Goal: Task Accomplishment & Management: Manage account settings

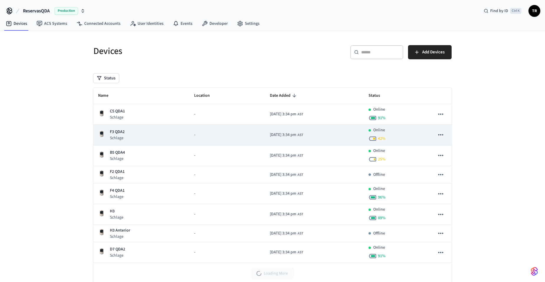
scroll to position [19, 0]
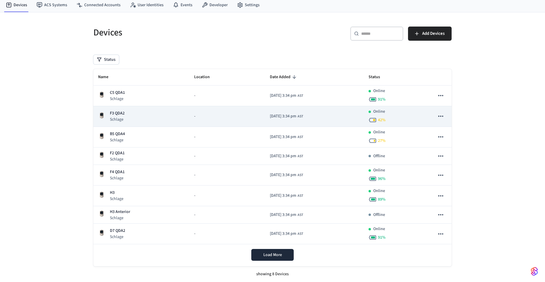
click at [121, 107] on td "F3 QDA2 Schlage" at bounding box center [141, 116] width 96 height 21
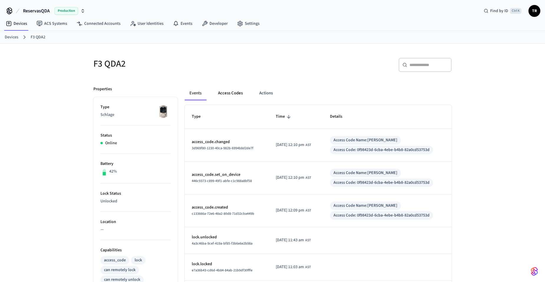
click at [227, 93] on button "Access Codes" at bounding box center [230, 93] width 34 height 14
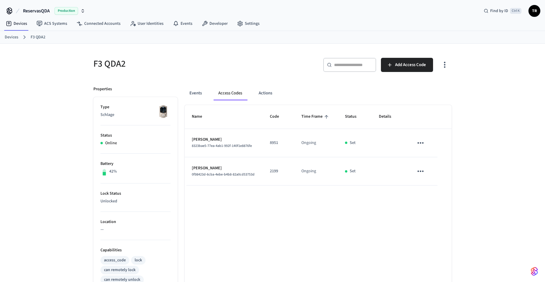
click at [16, 37] on link "Devices" at bounding box center [12, 37] width 14 height 6
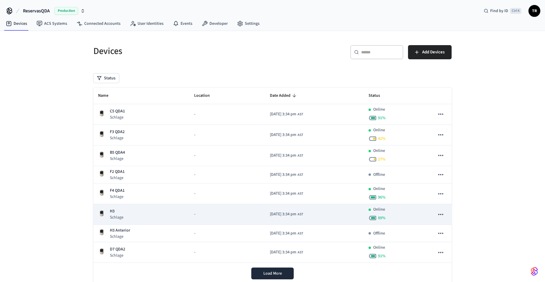
click at [124, 214] on div "H3 Schlage" at bounding box center [141, 214] width 87 height 12
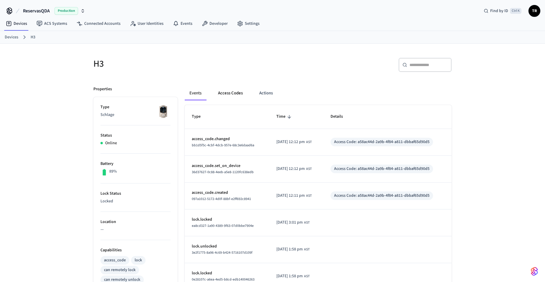
click at [232, 89] on button "Access Codes" at bounding box center [230, 93] width 34 height 14
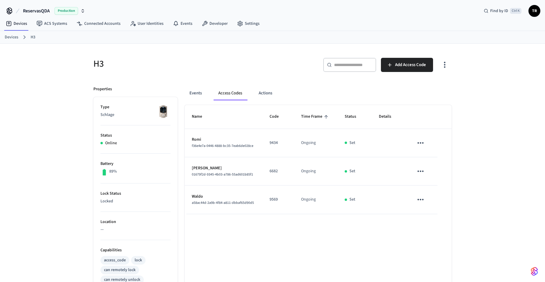
click at [422, 144] on icon "sticky table" at bounding box center [420, 142] width 9 height 9
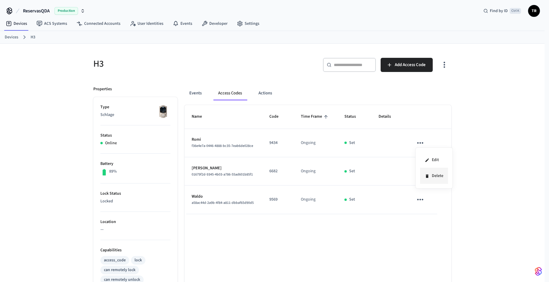
click at [435, 178] on li "Delete" at bounding box center [434, 176] width 28 height 16
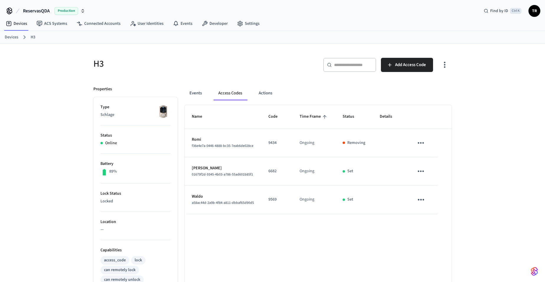
click at [420, 169] on icon "sticky table" at bounding box center [420, 170] width 9 height 9
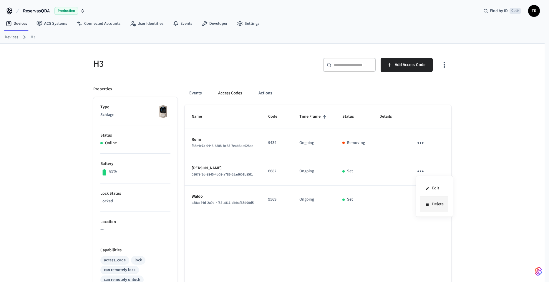
click at [439, 204] on li "Delete" at bounding box center [435, 204] width 28 height 16
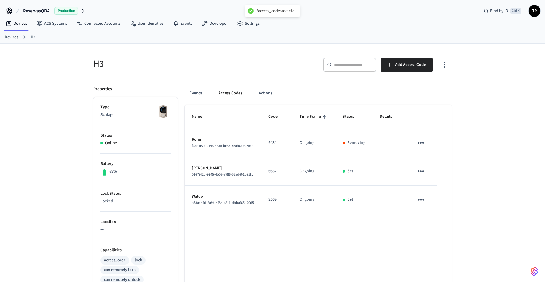
click at [10, 39] on link "Devices" at bounding box center [12, 37] width 14 height 6
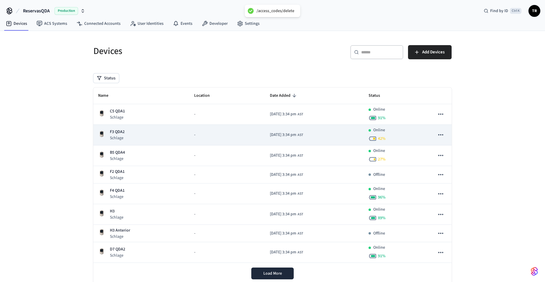
click at [121, 139] on p "Schlage" at bounding box center [117, 138] width 15 height 6
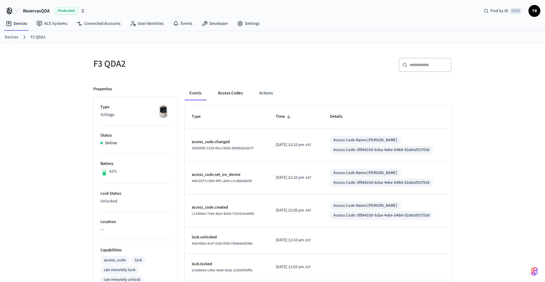
click at [233, 94] on button "Access Codes" at bounding box center [230, 93] width 34 height 14
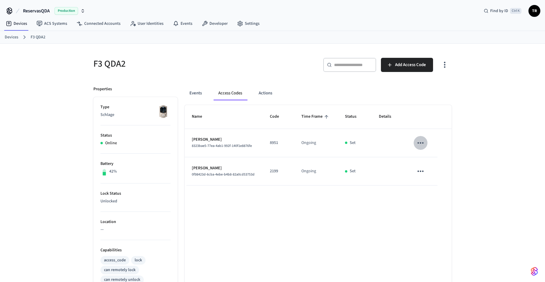
click at [422, 144] on icon "sticky table" at bounding box center [420, 142] width 9 height 9
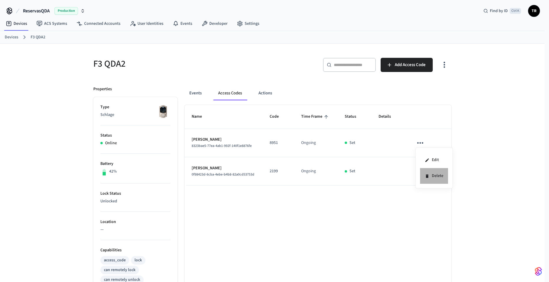
click at [440, 173] on li "Delete" at bounding box center [434, 176] width 28 height 16
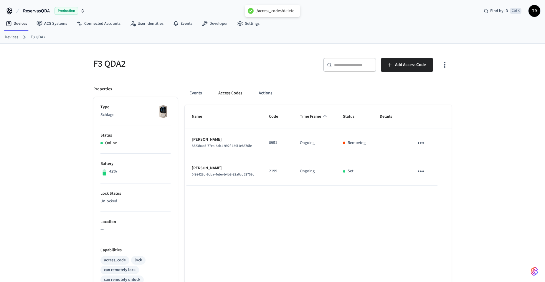
click at [3, 36] on div "Devices F3 QDA2" at bounding box center [272, 37] width 545 height 13
click at [12, 36] on link "Devices" at bounding box center [12, 37] width 14 height 6
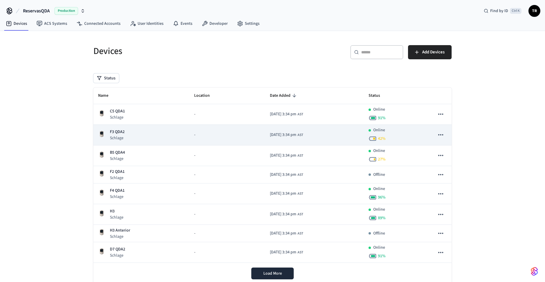
click at [122, 132] on p "F3 QDA2" at bounding box center [117, 132] width 15 height 6
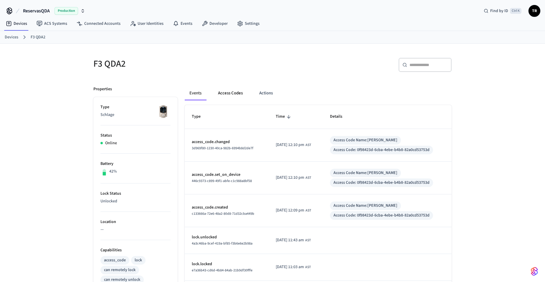
click at [225, 91] on button "Access Codes" at bounding box center [230, 93] width 34 height 14
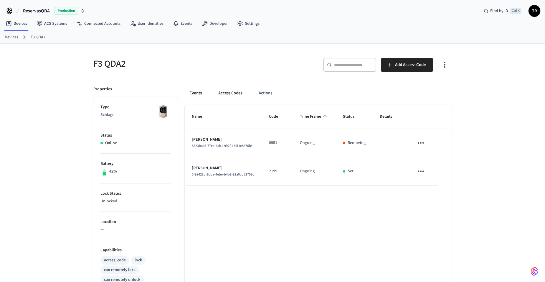
click at [196, 93] on button "Events" at bounding box center [196, 93] width 22 height 14
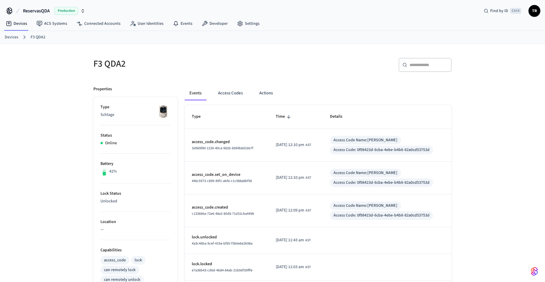
click at [15, 35] on link "Devices" at bounding box center [12, 37] width 14 height 6
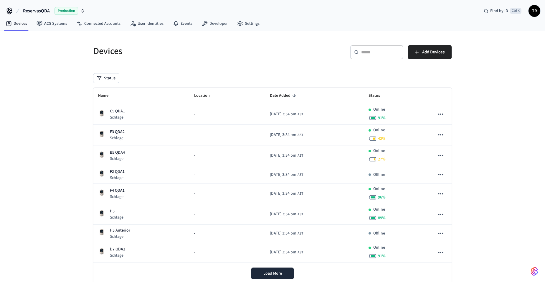
click at [532, 11] on span "TR" at bounding box center [534, 11] width 11 height 11
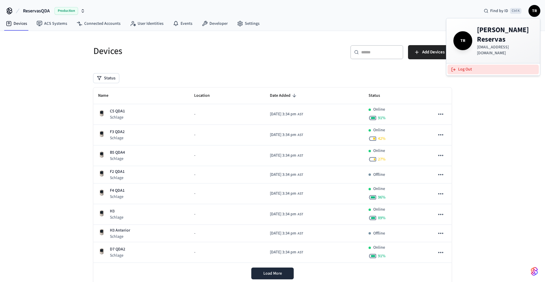
click at [487, 65] on button "Log Out" at bounding box center [492, 70] width 91 height 10
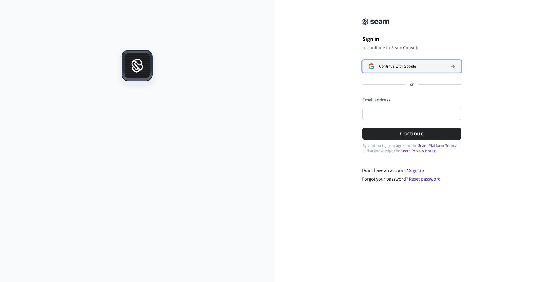
click at [401, 68] on span "Continue with Google" at bounding box center [397, 66] width 37 height 5
